Goal: Transaction & Acquisition: Purchase product/service

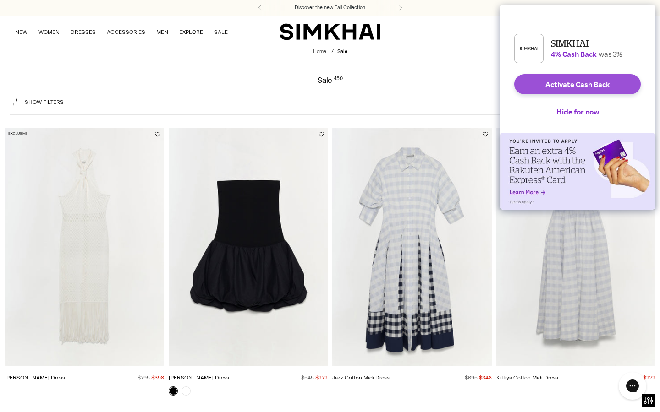
click at [602, 93] on button "Activate Cash Back" at bounding box center [577, 84] width 126 height 20
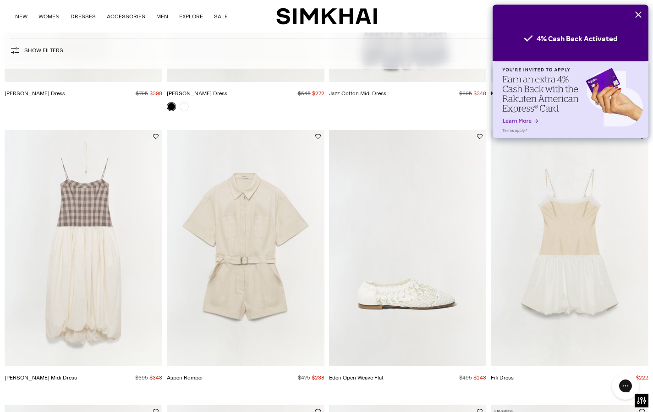
scroll to position [298, 0]
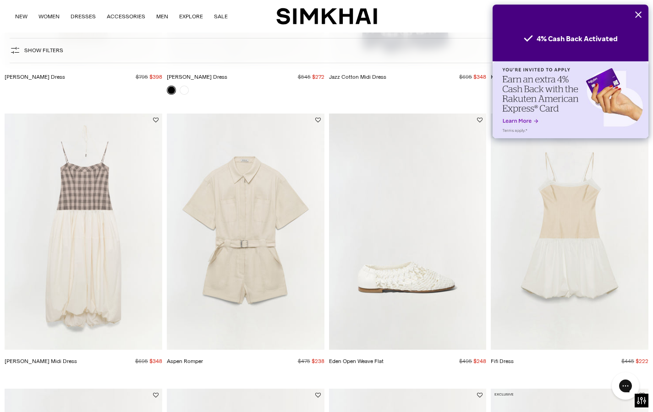
click at [642, 16] on button "Close" at bounding box center [638, 15] width 20 height 20
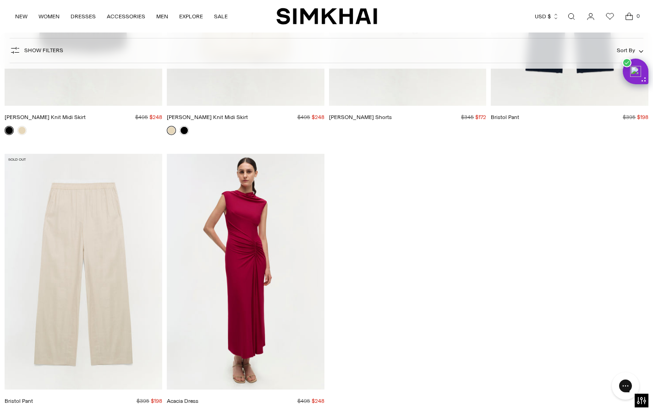
scroll to position [31602, 0]
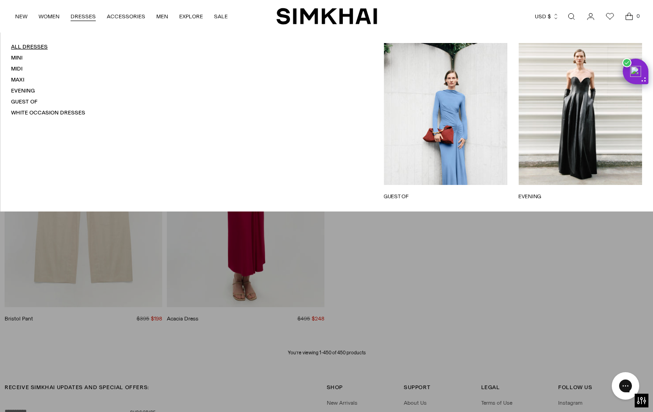
click at [32, 45] on link "All Dresses" at bounding box center [29, 47] width 37 height 6
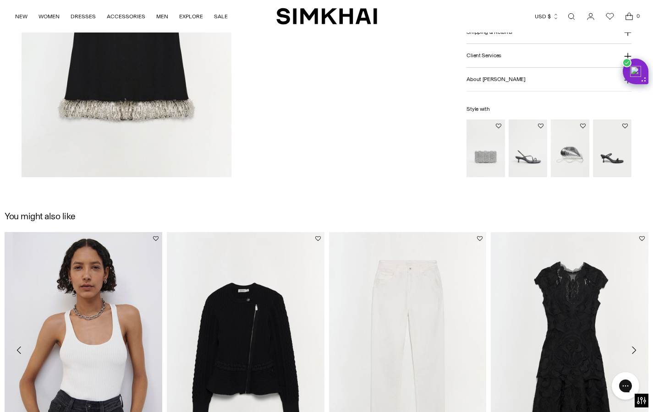
scroll to position [1142, 0]
